Goal: Communication & Community: Answer question/provide support

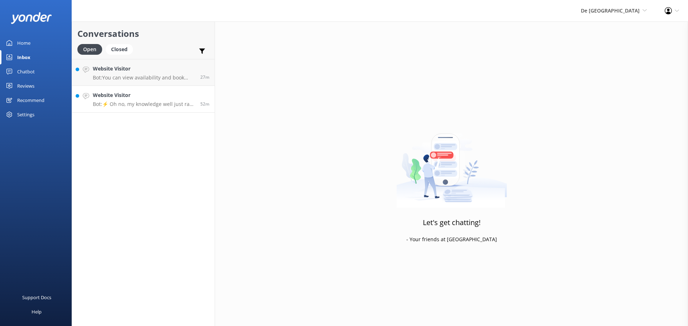
click at [147, 100] on div "Website Visitor Bot: ⚡ Oh no, my knowledge well just ran dry! Could you reshuff…" at bounding box center [144, 99] width 102 height 16
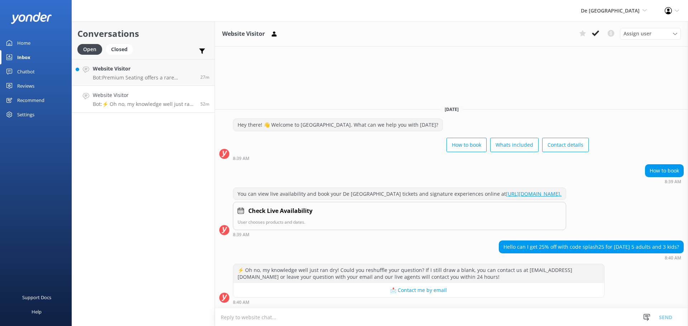
click at [266, 325] on textarea at bounding box center [451, 318] width 473 height 18
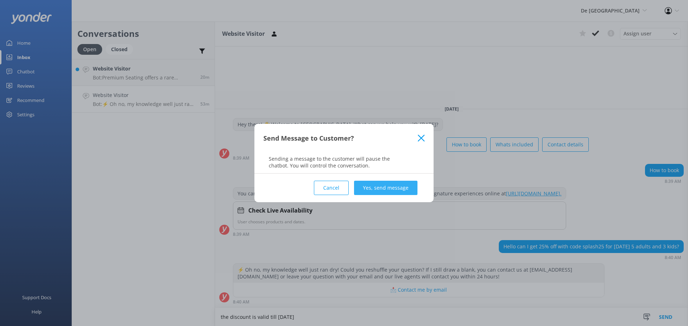
type textarea "the discount is valid till October 31st"
click at [373, 184] on button "Yes, send message" at bounding box center [385, 188] width 63 height 14
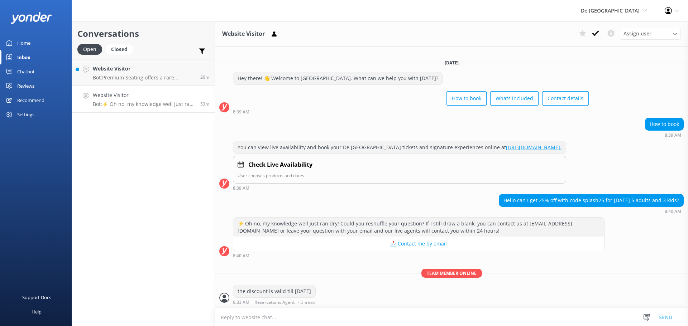
scroll to position [0, 0]
click at [600, 33] on button at bounding box center [595, 33] width 13 height 11
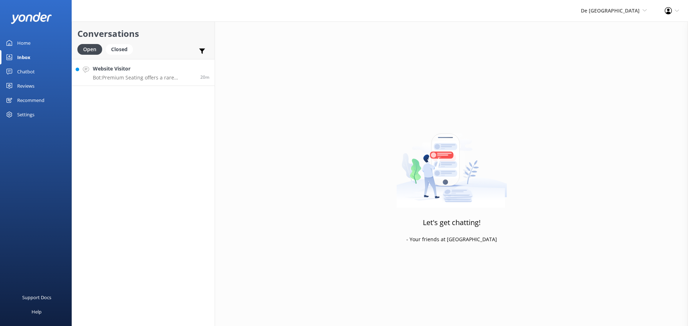
click at [137, 76] on p "Bot: Premium Seating offers a rare opportunity to interact with flamingos in an…" at bounding box center [144, 77] width 102 height 6
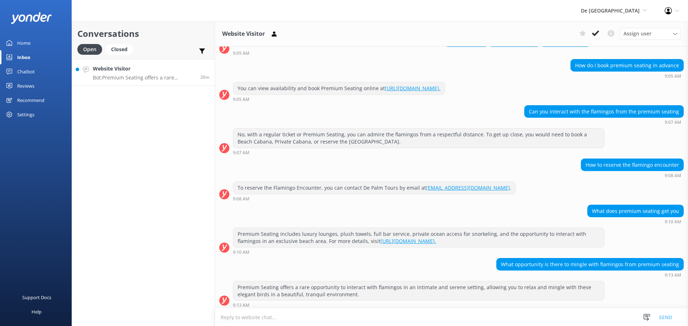
scroll to position [55, 0]
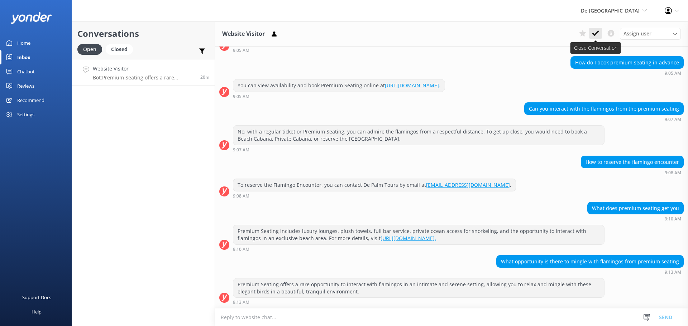
click at [593, 33] on icon at bounding box center [595, 33] width 7 height 7
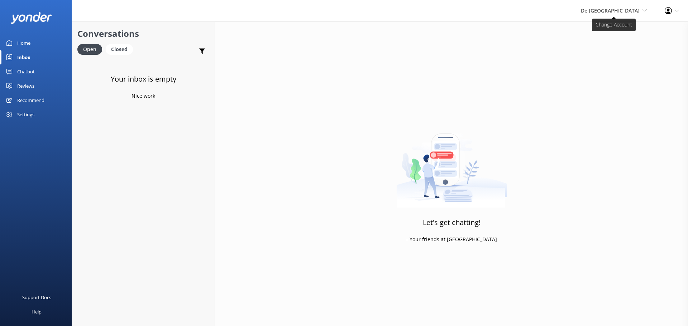
click at [609, 10] on span "De [GEOGRAPHIC_DATA]" at bounding box center [609, 10] width 59 height 7
click at [602, 52] on link "Aruba's Activities Expert" at bounding box center [620, 47] width 72 height 17
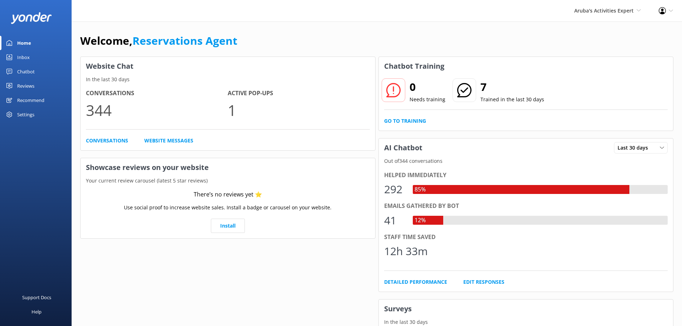
click at [33, 59] on link "Inbox" at bounding box center [36, 57] width 72 height 14
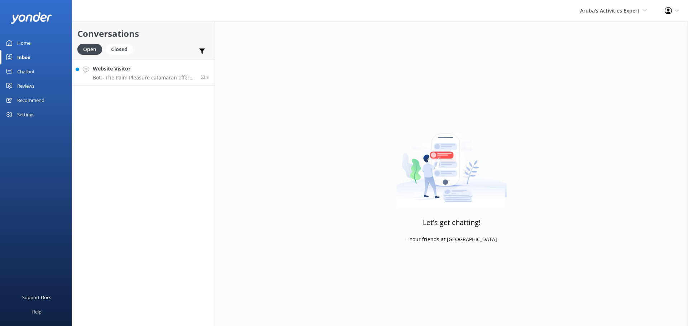
click at [145, 69] on h4 "Website Visitor" at bounding box center [144, 69] width 102 height 8
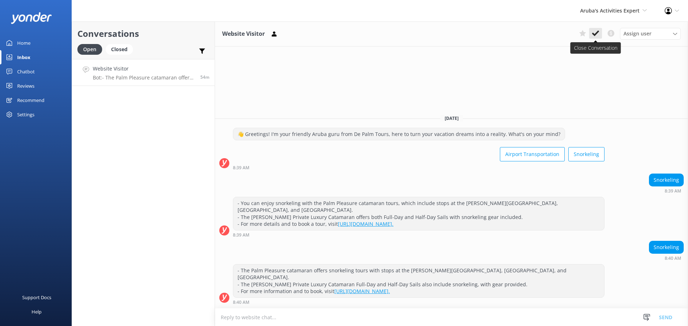
click at [601, 32] on button at bounding box center [595, 33] width 13 height 11
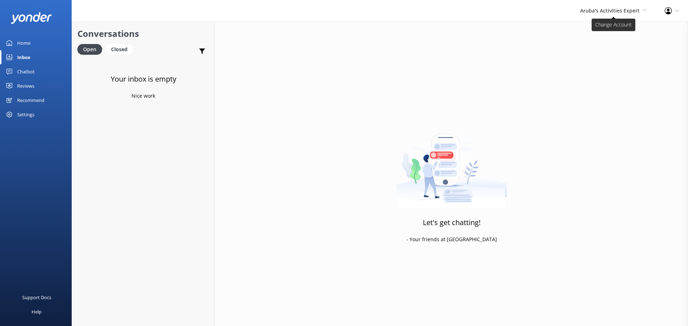
click at [586, 9] on span "Aruba's Activities Expert" at bounding box center [609, 10] width 59 height 7
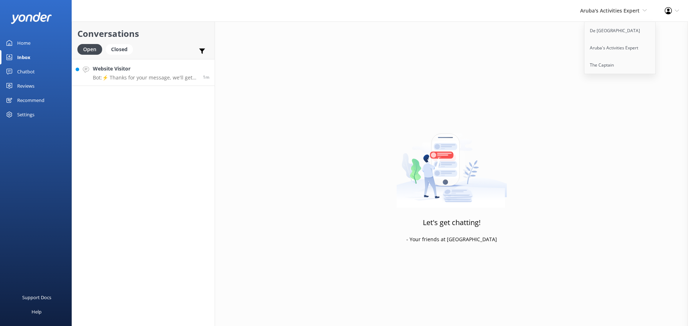
click at [151, 76] on p "Bot: ⚡ Thanks for your message, we'll get back to you as soon as we can." at bounding box center [145, 77] width 105 height 6
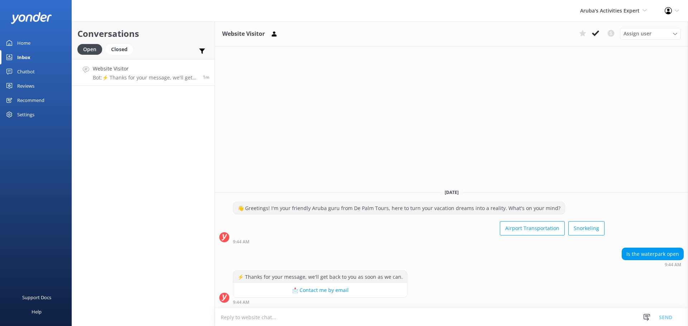
click at [265, 316] on textarea at bounding box center [451, 318] width 473 height 18
type textarea "it will be open again on October 31st, 2025"
click at [665, 314] on button "Send" at bounding box center [665, 317] width 27 height 18
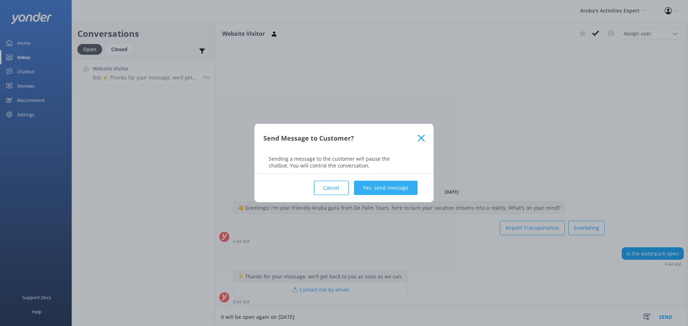
click at [391, 193] on button "Yes, send message" at bounding box center [385, 188] width 63 height 14
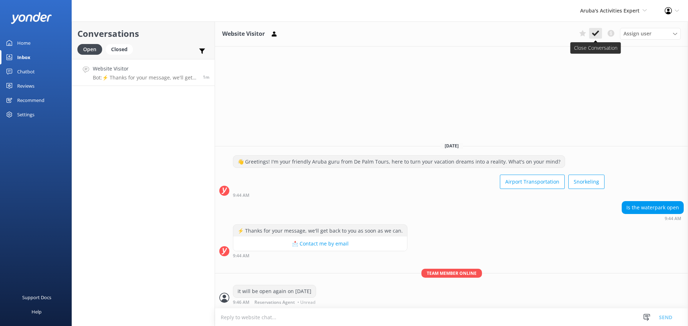
click at [593, 34] on use at bounding box center [595, 33] width 7 height 6
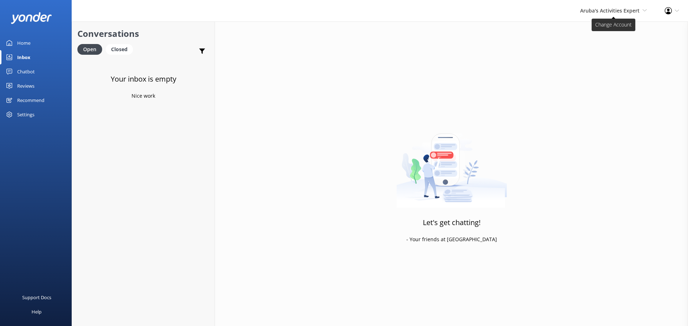
click at [600, 13] on span "Aruba's Activities Expert" at bounding box center [609, 10] width 59 height 7
click at [607, 44] on link "Aruba's Activities Expert" at bounding box center [620, 47] width 72 height 17
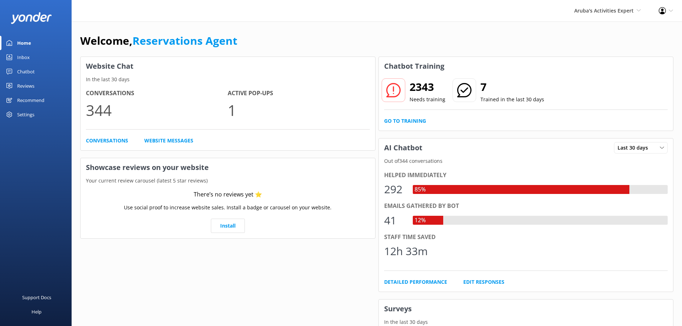
click at [23, 57] on div "Inbox" at bounding box center [23, 57] width 13 height 14
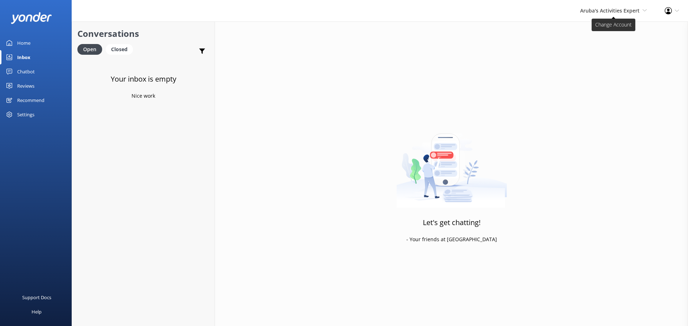
click at [607, 8] on span "Aruba's Activities Expert" at bounding box center [609, 10] width 59 height 7
click at [587, 65] on link "The Captain" at bounding box center [620, 65] width 72 height 17
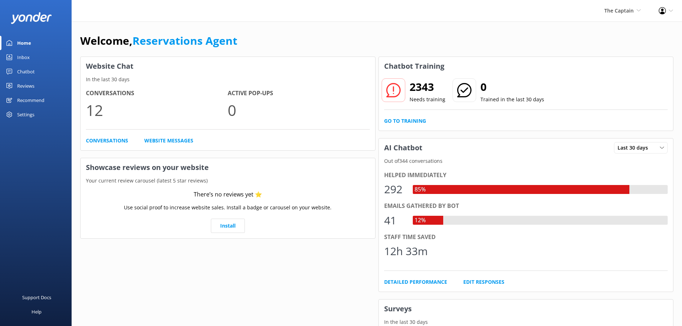
click at [29, 53] on div "Inbox" at bounding box center [23, 57] width 13 height 14
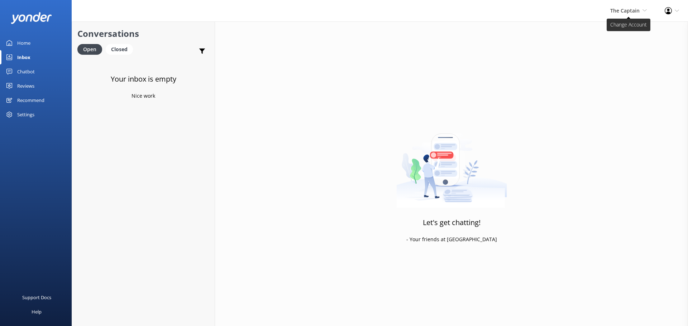
click at [643, 14] on span "The Captain De Palm Island Aruba's Activities Expert The Captain" at bounding box center [628, 11] width 37 height 8
click at [631, 27] on link "De [GEOGRAPHIC_DATA]" at bounding box center [620, 30] width 72 height 17
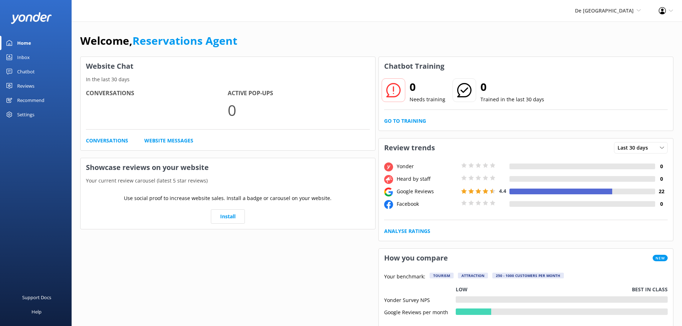
click at [21, 55] on div "Inbox" at bounding box center [23, 57] width 13 height 14
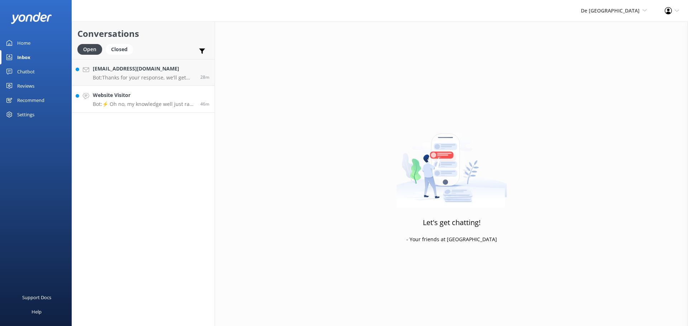
click at [146, 99] on h4 "Website Visitor" at bounding box center [144, 95] width 102 height 8
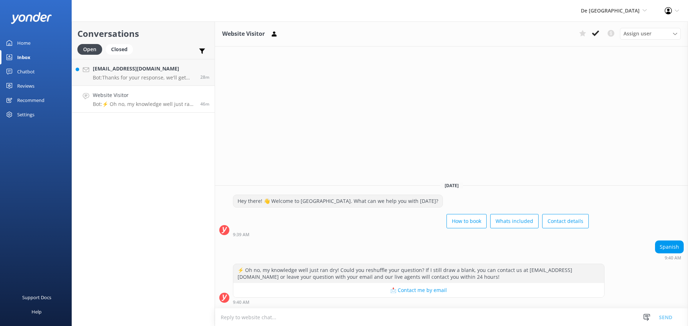
click at [336, 317] on textarea at bounding box center [451, 318] width 473 height 18
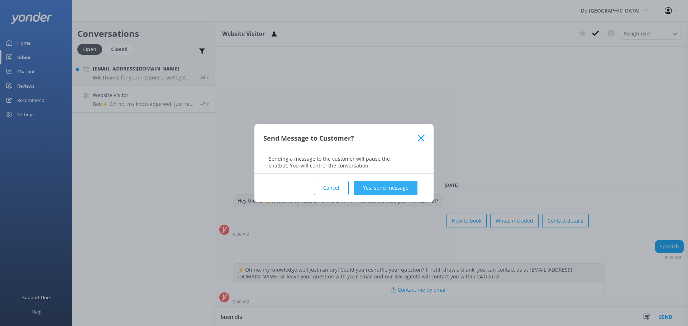
type textarea "buen dia"
click at [368, 189] on button "Yes, send message" at bounding box center [385, 188] width 63 height 14
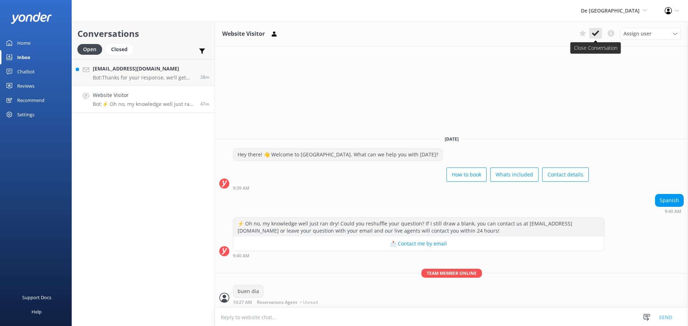
click at [595, 29] on button at bounding box center [595, 33] width 13 height 11
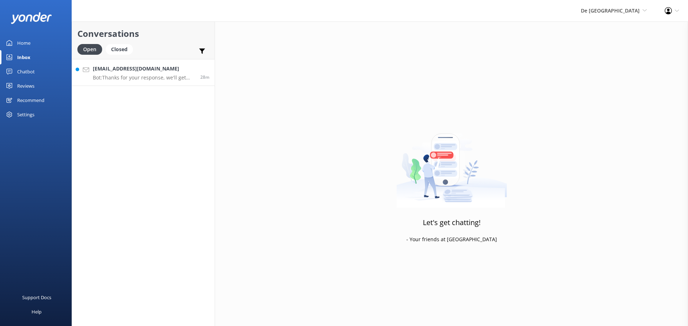
click at [125, 75] on p "Bot: Thanks for your response, we'll get back to you as soon as we can during o…" at bounding box center [144, 77] width 102 height 6
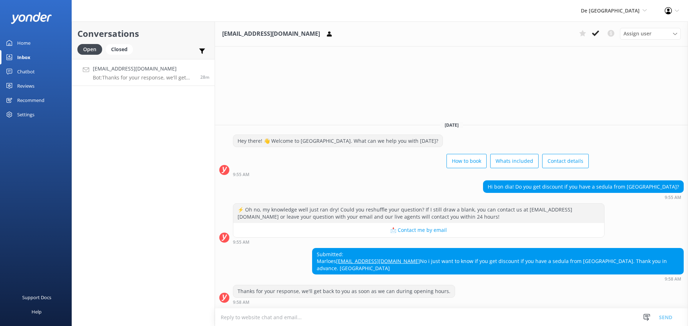
click at [328, 317] on textarea at bounding box center [451, 318] width 473 height 18
type textarea "de palm island"
click at [257, 317] on textarea at bounding box center [451, 318] width 473 height 18
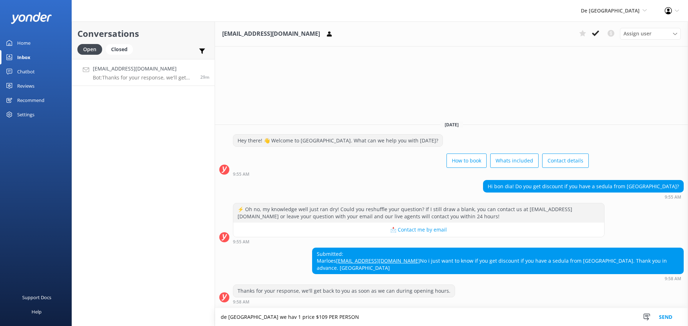
click at [271, 316] on textarea "de palm island we hav 1 price $109 PER PERSON" at bounding box center [451, 317] width 473 height 18
click at [350, 316] on textarea "de palm island we havE 1 price $109 PER PERSON" at bounding box center [451, 317] width 473 height 18
click at [275, 317] on textarea "de palm island we havE 1 price $109 PER PERSON" at bounding box center [451, 317] width 473 height 18
click at [343, 314] on textarea "de palm island we have 1 price $109 PER PERSON" at bounding box center [451, 317] width 473 height 18
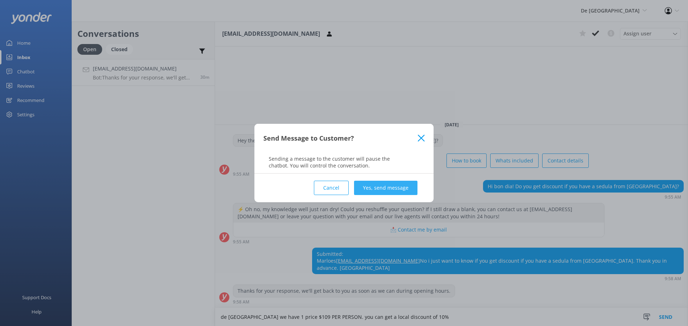
type textarea "de palm island we have 1 price $109 PER PERSON. you can get a local discount of…"
click at [389, 189] on button "Yes, send message" at bounding box center [385, 188] width 63 height 14
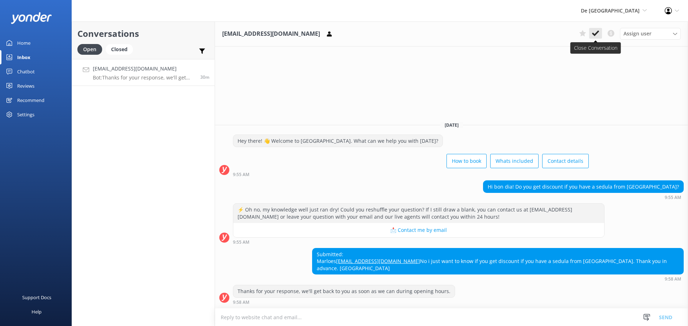
click at [594, 36] on icon at bounding box center [595, 33] width 7 height 7
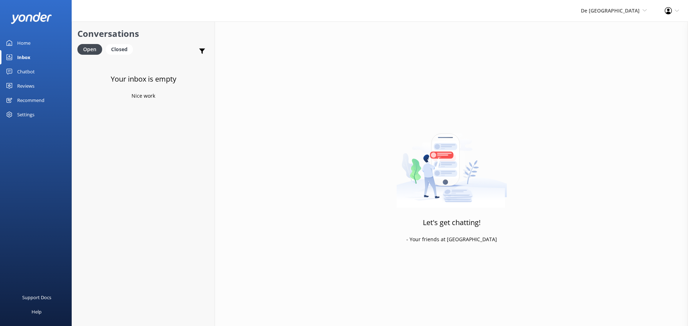
click at [626, 6] on div "De Palm Island De Palm Island Aruba's Activities Expert The Captain" at bounding box center [614, 10] width 84 height 21
click at [622, 53] on link "Aruba's Activities Expert" at bounding box center [620, 47] width 72 height 17
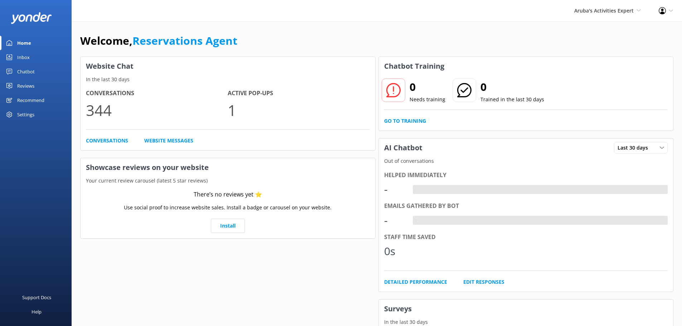
click at [23, 55] on div "Inbox" at bounding box center [23, 57] width 13 height 14
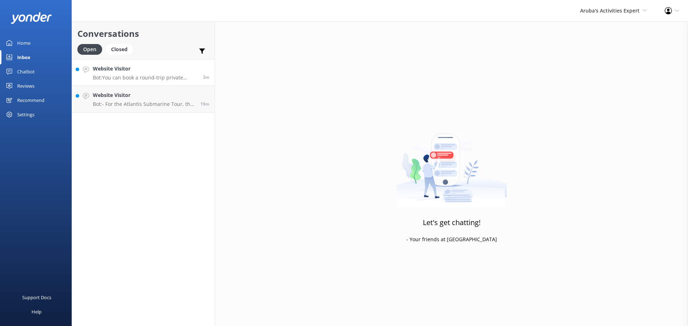
click at [126, 86] on link "Website Visitor Bot: You can book a round-trip private transfer for Aruba Airpo…" at bounding box center [143, 72] width 143 height 27
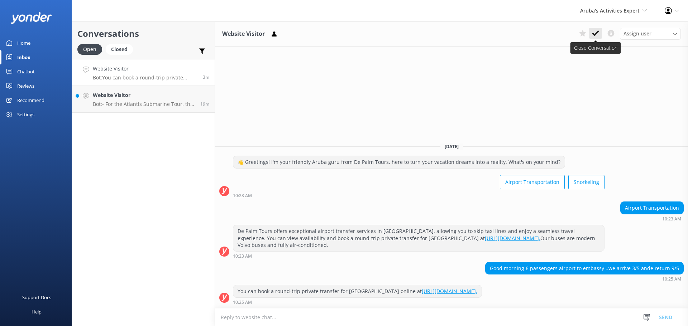
click at [595, 34] on use at bounding box center [595, 33] width 7 height 6
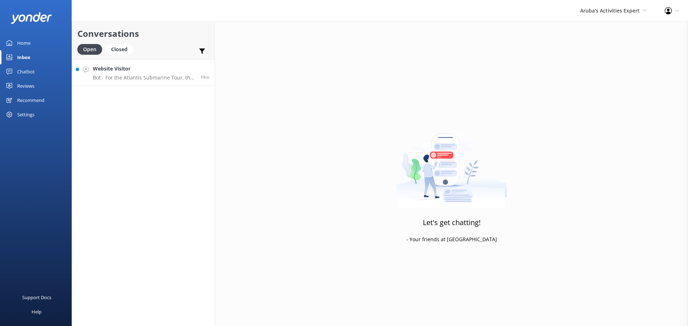
click at [147, 81] on p "Bot: - For the Atlantis Submarine Tour, the meeting point is the Atlantis Store…" at bounding box center [144, 77] width 102 height 6
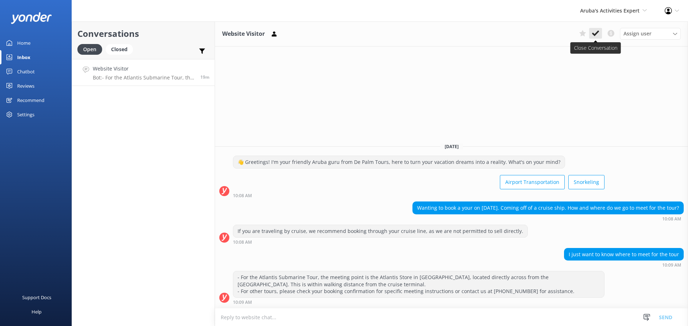
click at [597, 32] on use at bounding box center [595, 33] width 7 height 6
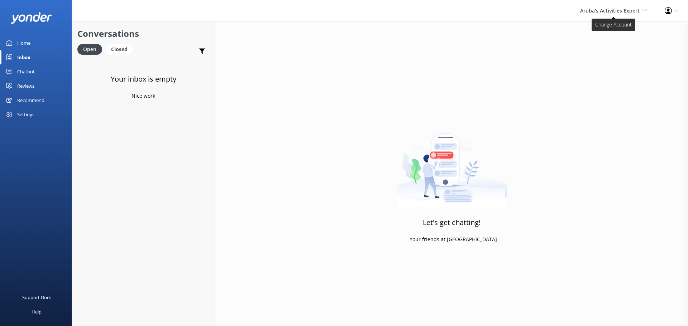
click at [625, 10] on span "Aruba's Activities Expert" at bounding box center [609, 10] width 59 height 7
click at [595, 59] on link "The Captain" at bounding box center [620, 65] width 72 height 17
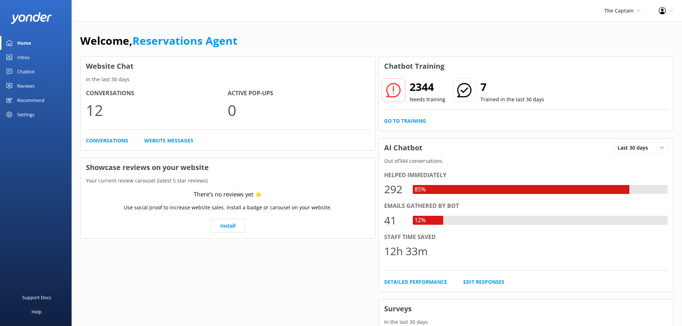
click at [15, 56] on link "Inbox" at bounding box center [36, 57] width 72 height 14
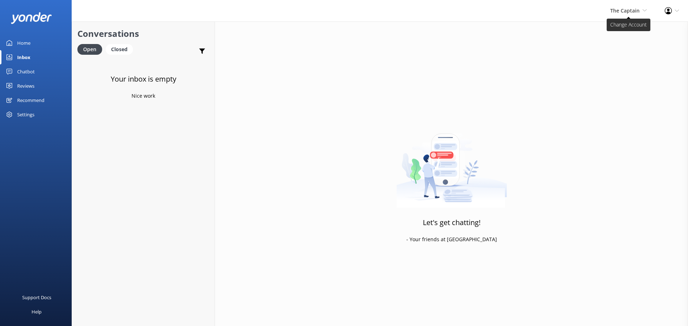
click at [638, 10] on span "The Captain" at bounding box center [624, 10] width 29 height 7
click at [626, 29] on link "De [GEOGRAPHIC_DATA]" at bounding box center [620, 30] width 72 height 17
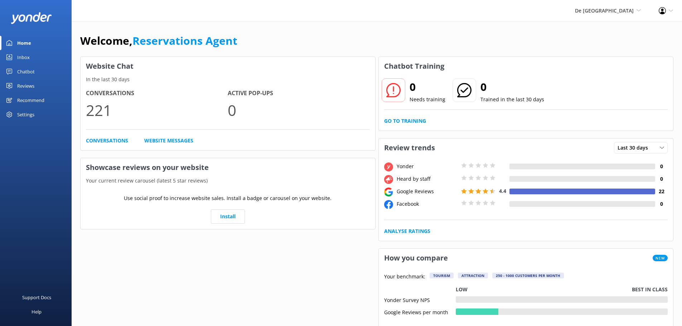
click at [26, 57] on div "Inbox" at bounding box center [23, 57] width 13 height 14
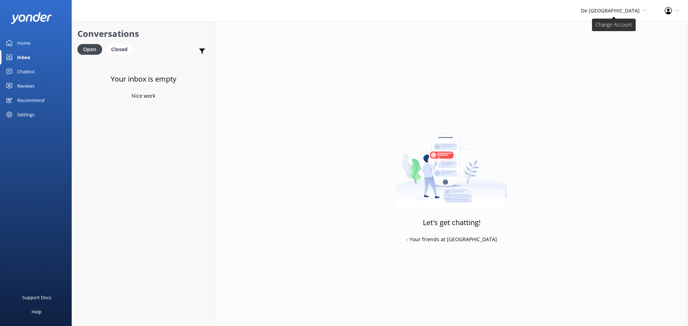
click at [633, 8] on span "De [GEOGRAPHIC_DATA]" at bounding box center [609, 10] width 59 height 7
click at [625, 44] on link "Aruba's Activities Expert" at bounding box center [620, 47] width 72 height 17
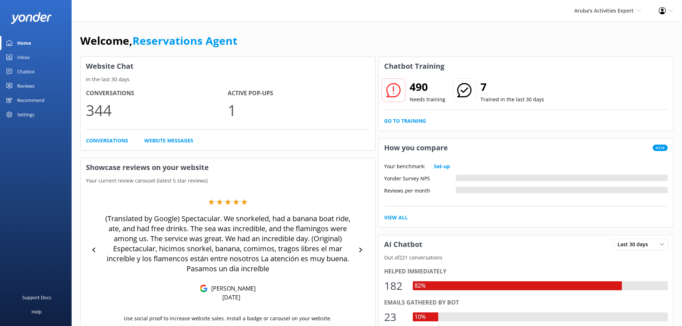
click at [23, 57] on div "Inbox" at bounding box center [23, 57] width 13 height 14
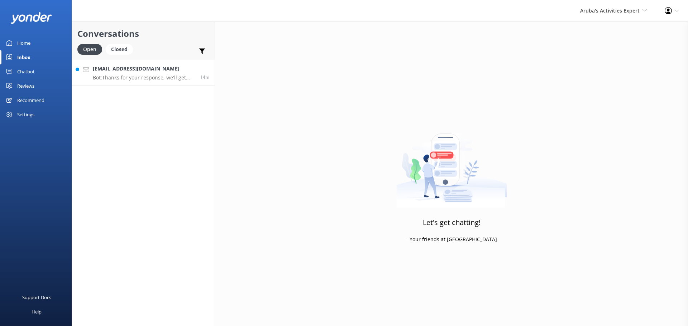
click at [132, 72] on h4 "[EMAIL_ADDRESS][DOMAIN_NAME]" at bounding box center [144, 69] width 102 height 8
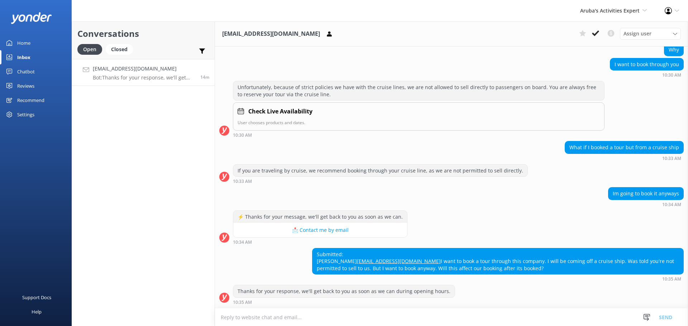
scroll to position [296, 0]
click at [301, 322] on textarea at bounding box center [451, 318] width 473 height 18
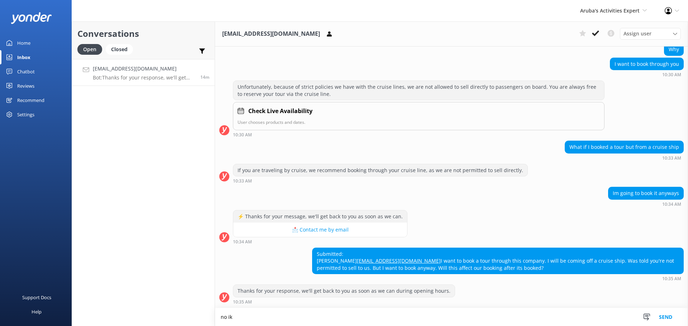
scroll to position [296, 0]
click at [231, 316] on textarea "no ikt won't but then you have to book it on the web side www.depalmtours.com" at bounding box center [451, 317] width 473 height 18
type textarea "no it won't but then you have to book it on the web side www.depalmtours.com"
click at [664, 319] on button "Send" at bounding box center [665, 317] width 27 height 18
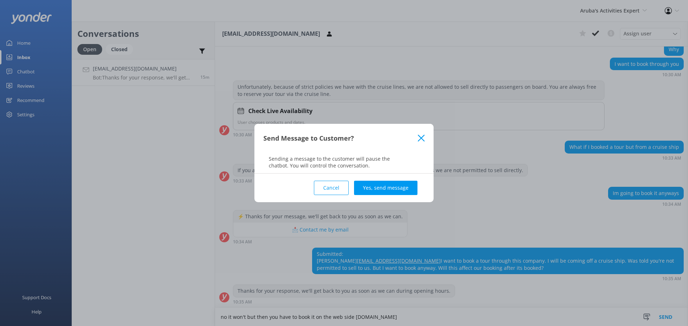
click at [380, 188] on button "Yes, send message" at bounding box center [385, 188] width 63 height 14
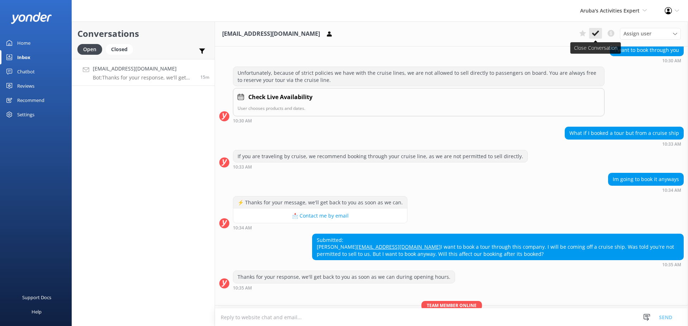
click at [597, 34] on icon at bounding box center [595, 33] width 7 height 7
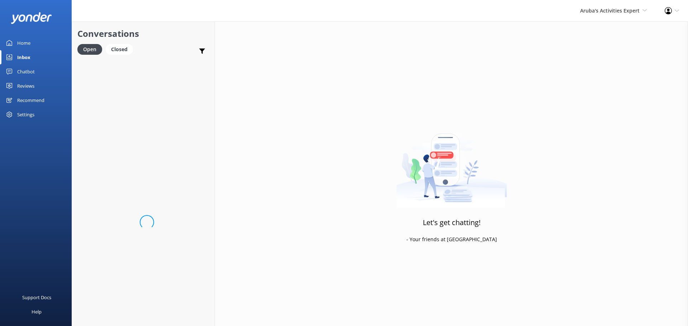
click at [604, 8] on span "Aruba's Activities Expert" at bounding box center [609, 10] width 59 height 7
click at [607, 30] on link "De [GEOGRAPHIC_DATA]" at bounding box center [620, 30] width 72 height 17
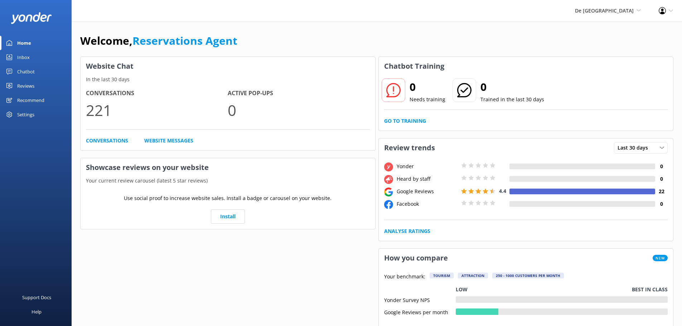
click at [28, 60] on div "Inbox" at bounding box center [23, 57] width 13 height 14
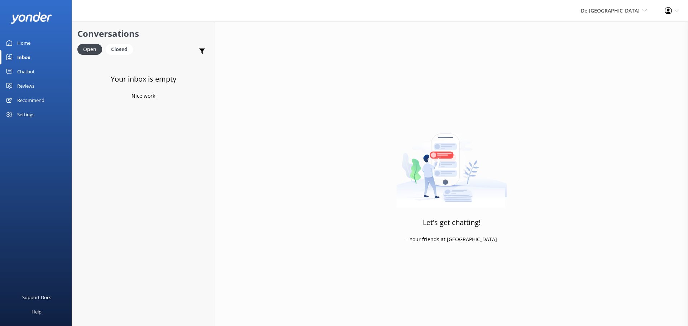
click at [603, 13] on div "De [GEOGRAPHIC_DATA] [GEOGRAPHIC_DATA] [GEOGRAPHIC_DATA]'s Activities Expert Th…" at bounding box center [614, 10] width 84 height 21
click at [614, 45] on link "Aruba's Activities Expert" at bounding box center [620, 47] width 72 height 17
